Goal: Task Accomplishment & Management: Manage account settings

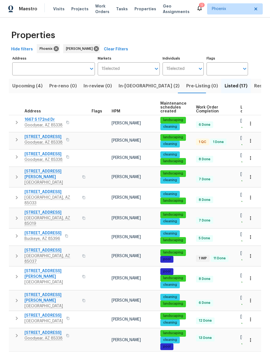
click at [38, 137] on span "[STREET_ADDRESS]" at bounding box center [43, 137] width 38 height 6
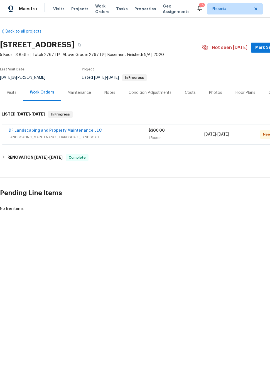
click at [36, 131] on link "DF Landscaping and Property Maintenance LLC" at bounding box center [55, 130] width 93 height 4
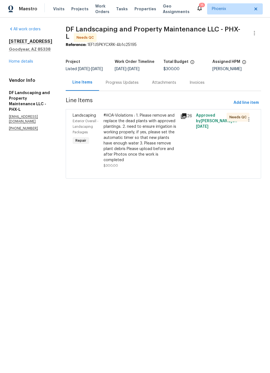
click at [121, 85] on div "Progress Updates" at bounding box center [122, 83] width 33 height 6
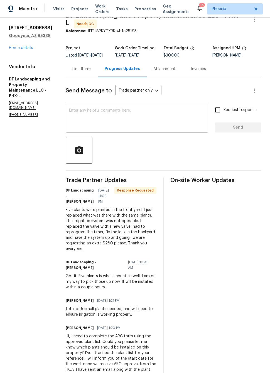
scroll to position [13, 0]
click at [81, 72] on div "Line Items" at bounding box center [81, 69] width 19 height 6
